Goal: Navigation & Orientation: Find specific page/section

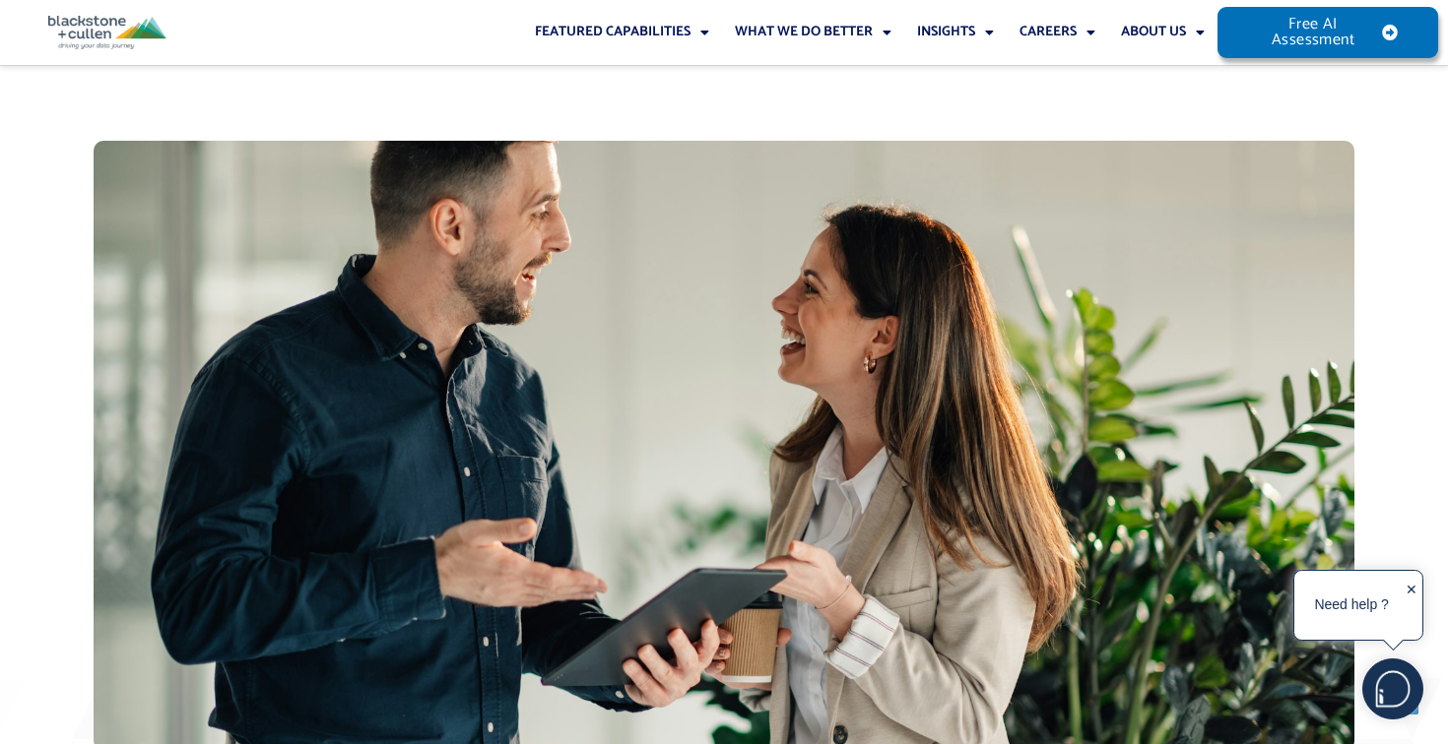
scroll to position [2303, 0]
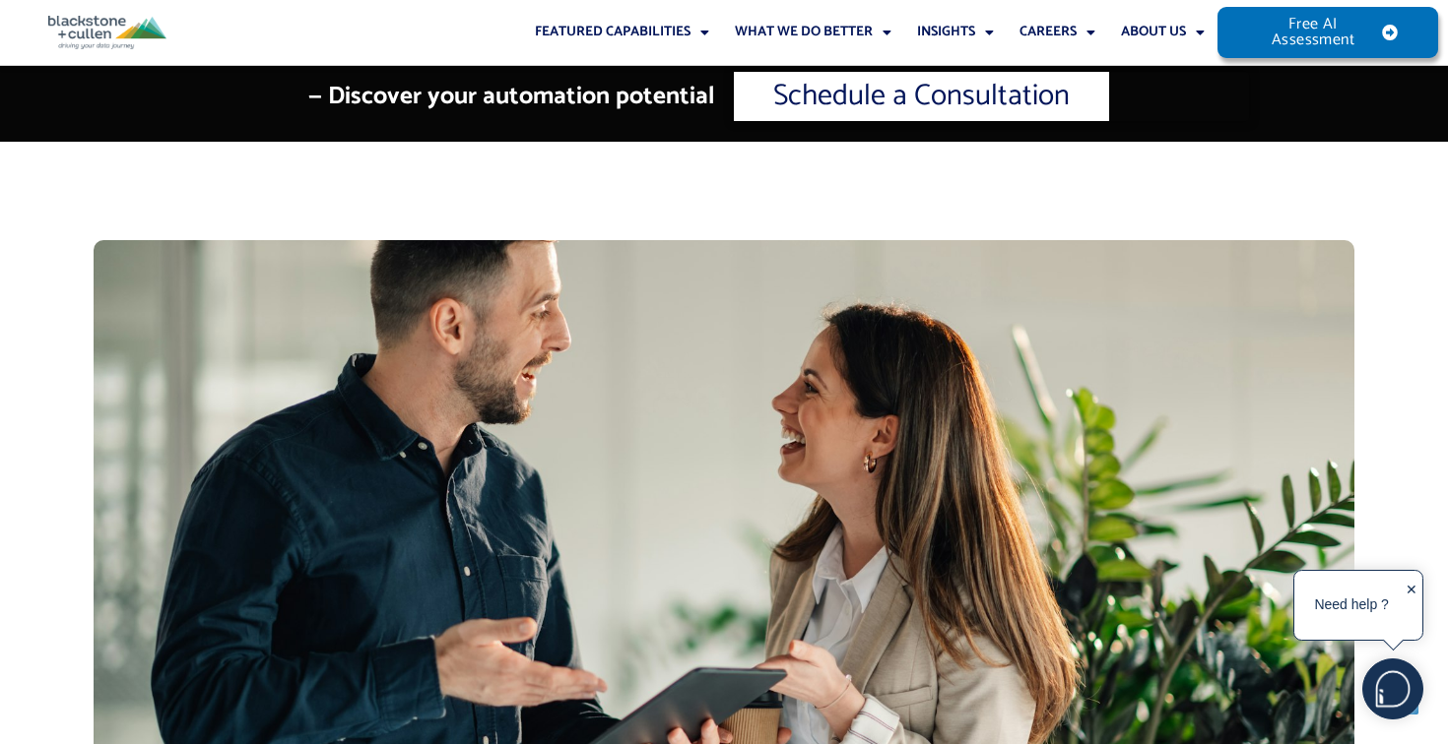
click at [93, 27] on img at bounding box center [107, 32] width 118 height 33
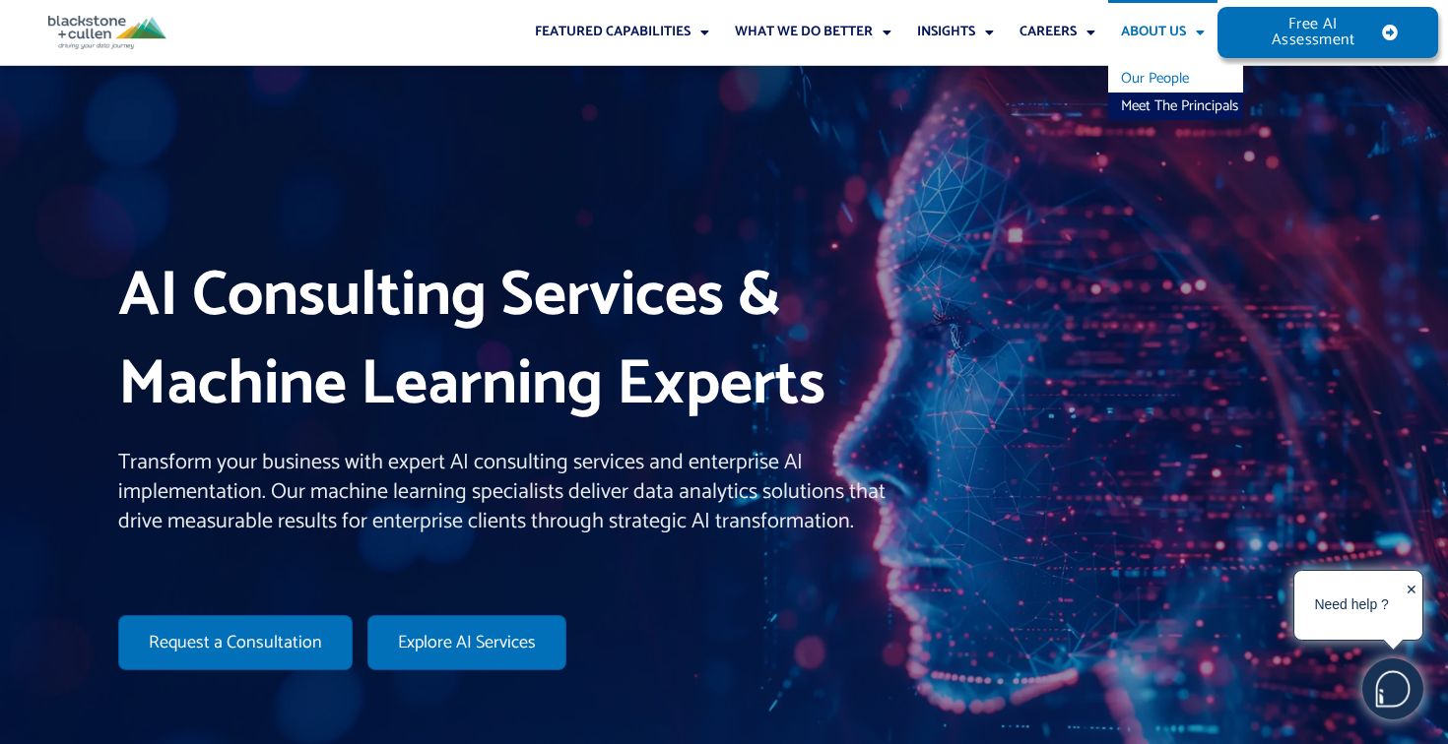
click at [1154, 72] on link "Our People" at bounding box center [1175, 79] width 135 height 28
